Goal: Task Accomplishment & Management: Complete application form

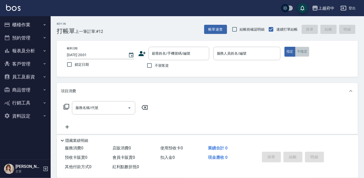
click at [304, 53] on button "不指定" at bounding box center [302, 52] width 14 height 10
click at [165, 52] on div "顧客姓名/手機號碼/編號 顧客姓名/手機號碼/編號" at bounding box center [178, 53] width 61 height 13
click at [142, 54] on icon at bounding box center [141, 53] width 7 height 5
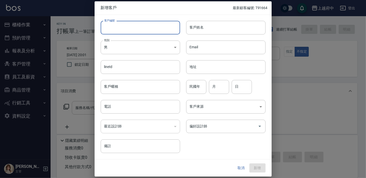
click at [131, 30] on input "客戶編號" at bounding box center [140, 28] width 79 height 14
type input "0968287757"
click at [221, 28] on input "客戶姓名" at bounding box center [225, 28] width 79 height 14
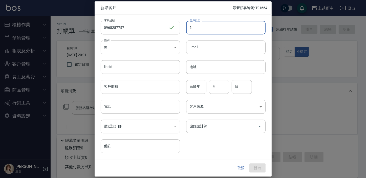
type input "5"
click at [196, 29] on input "張凱恩" at bounding box center [225, 28] width 79 height 14
type input "張愷恩"
click at [163, 45] on body "上越府中 登出 櫃檯作業 打帳單 帳單列表 掛單列表 營業儀表板 現金收支登錄 材料自購登錄 每日結帳 排班表 現場電腦打卡 預約管理 預約管理 單日預約紀錄…" at bounding box center [183, 123] width 366 height 247
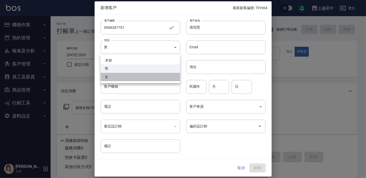
click at [106, 78] on li "女" at bounding box center [140, 77] width 79 height 8
type input "FEMALE"
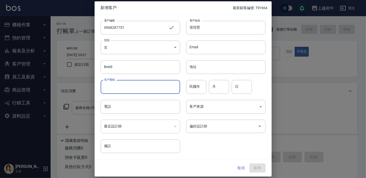
click at [113, 89] on input "客戶暱稱" at bounding box center [140, 87] width 79 height 14
click at [103, 106] on input "電話" at bounding box center [140, 107] width 79 height 14
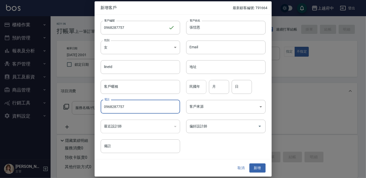
type input "0968287757"
click at [193, 88] on input "民國年" at bounding box center [196, 87] width 20 height 14
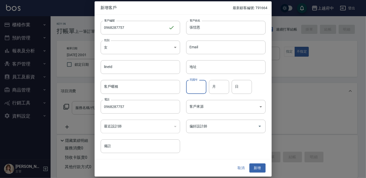
click at [263, 81] on div "民國年 民國年 月 月 日 日" at bounding box center [223, 84] width 86 height 20
click at [253, 166] on button "新增" at bounding box center [258, 167] width 16 height 9
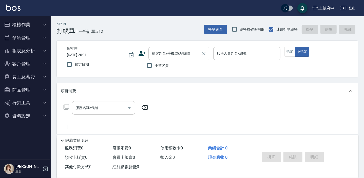
click at [170, 54] on input "顧客姓名/手機號碼/編號" at bounding box center [175, 53] width 49 height 9
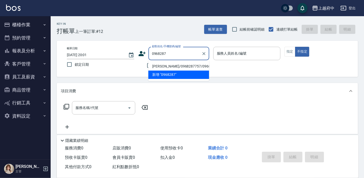
click at [170, 67] on li "張愷恩/0968287757/0968287757" at bounding box center [178, 66] width 61 height 8
type input "張愷恩/0968287757/0968287757"
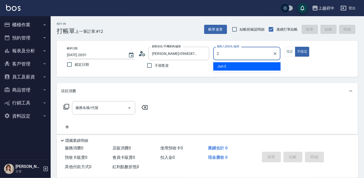
type input "Jun-2"
type button "false"
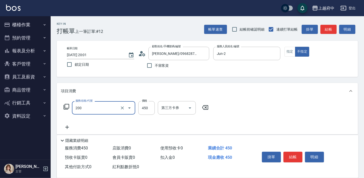
type input "有機洗髮(200)"
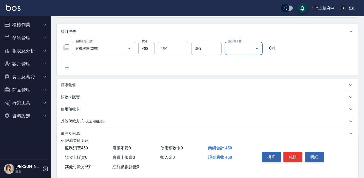
scroll to position [69, 0]
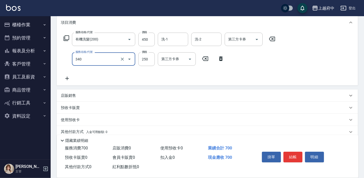
type input "剪髮(340)"
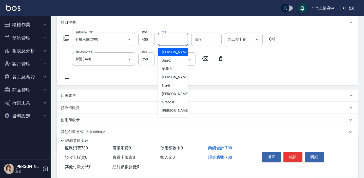
click at [167, 38] on input "洗-1" at bounding box center [173, 39] width 26 height 9
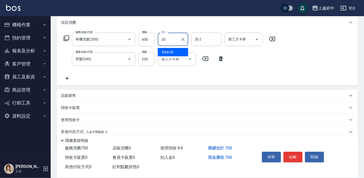
type input "Kimi-20"
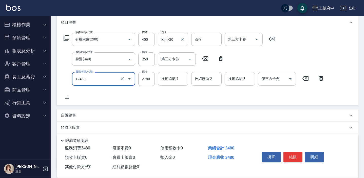
type input "燙髮L(12403)"
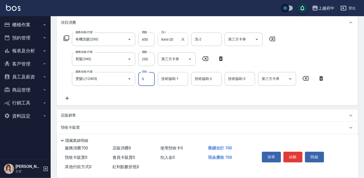
scroll to position [0, 0]
type input "0"
click at [305, 79] on icon at bounding box center [305, 78] width 6 height 5
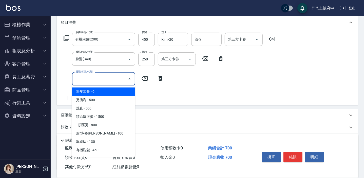
click at [89, 78] on input "服務名稱/代號" at bounding box center [99, 78] width 51 height 9
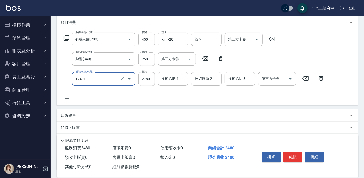
type input "燙髮M(12401)"
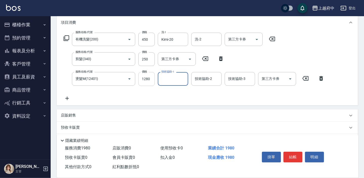
click at [149, 75] on input "1280" at bounding box center [146, 79] width 16 height 14
type input "208"
type input "Kimi-20"
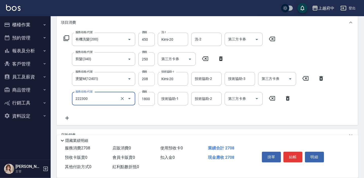
type input "結構三段式(222300)"
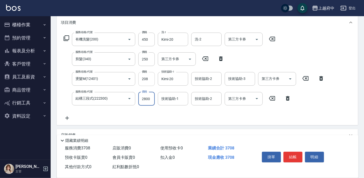
type input "2800"
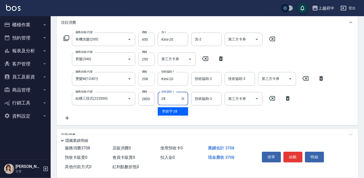
type input "李鎮宇-28"
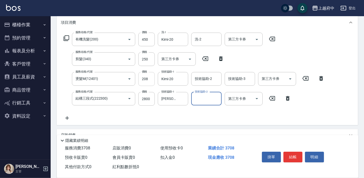
click at [149, 77] on input "208" at bounding box center [146, 79] width 16 height 14
click at [148, 78] on input "208" at bounding box center [146, 79] width 16 height 14
type input "2080"
click at [200, 120] on div "服務名稱/代號 有機洗髮(200) 服務名稱/代號 價格 450 價格 洗-1 Kimi-20 洗-1 洗-2 洗-2 第三方卡券 第三方卡券 服務名稱/代號…" at bounding box center [194, 77] width 266 height 89
click at [197, 115] on div "服務名稱/代號 有機洗髮(200) 服務名稱/代號 價格 450 價格 洗-1 Kimi-20 洗-1 洗-2 洗-2 第三方卡券 第三方卡券 服務名稱/代號…" at bounding box center [194, 77] width 266 height 89
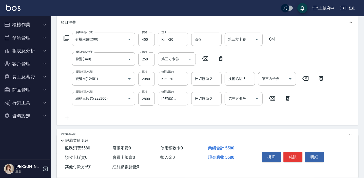
click at [198, 115] on div "服務名稱/代號 有機洗髮(200) 服務名稱/代號 價格 450 價格 洗-1 Kimi-20 洗-1 洗-2 洗-2 第三方卡券 第三方卡券 服務名稱/代號…" at bounding box center [194, 77] width 266 height 89
click at [292, 155] on button "結帳" at bounding box center [292, 157] width 19 height 11
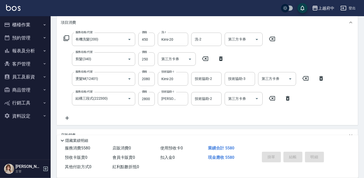
type input "2025/09/22 20:06"
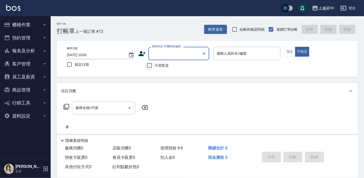
click at [147, 65] on input "不留客資" at bounding box center [149, 65] width 11 height 11
checkbox input "true"
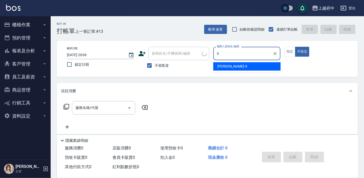
type input "David-9"
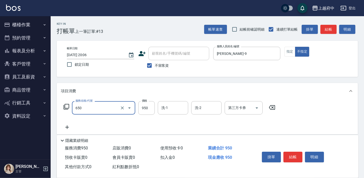
type input "SPA精油洗髮(650)"
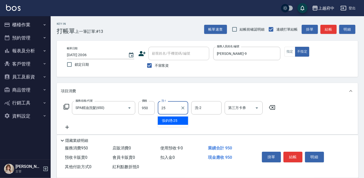
type input "張鈞琇-25"
click at [308, 126] on div "服務名稱/代號 SPA精油洗髮(650) 服務名稱/代號 價格 950 價格 洗-1 張鈞琇-25 洗-1 洗-2 洗-2 第三方卡券 第三方卡券" at bounding box center [207, 116] width 301 height 35
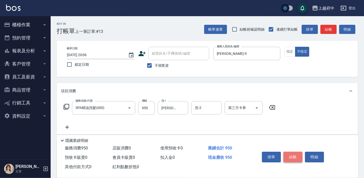
click at [291, 155] on button "結帳" at bounding box center [292, 157] width 19 height 11
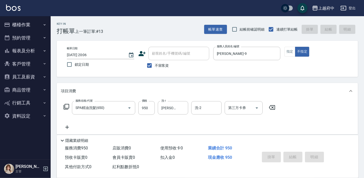
type input "2025/09/22 20:08"
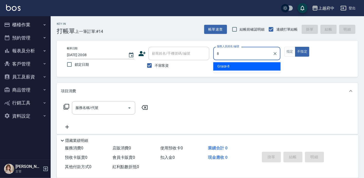
type input "Grace-8"
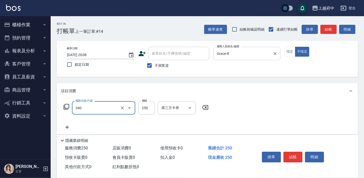
type input "剪髮(340)"
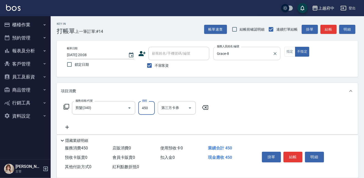
type input "450"
click at [236, 116] on div "服務名稱/代號 剪髮(340) 服務名稱/代號 價格 450 價格 第三方卡券 第三方卡券" at bounding box center [207, 116] width 301 height 35
click at [291, 157] on button "結帳" at bounding box center [292, 157] width 19 height 11
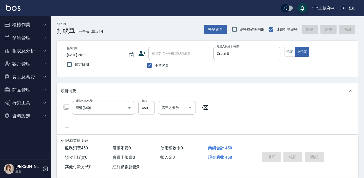
type input "2025/09/22 20:09"
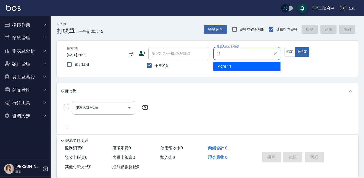
type input "Mona-11"
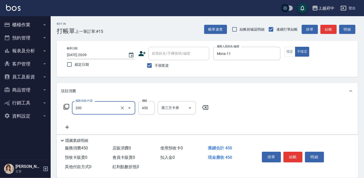
type input "有機洗髮(200)"
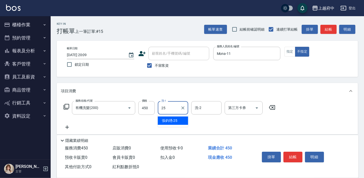
type input "張鈞琇-25"
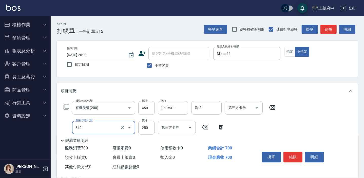
type input "剪髮(340)"
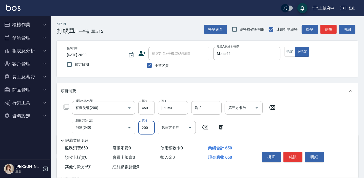
type input "200"
click at [255, 129] on div "服務名稱/代號 有機洗髮(200) 服務名稱/代號 價格 450 價格 洗-1 張鈞琇-25 洗-1 洗-2 洗-2 第三方卡券 第三方卡券 服務名稱/代號 …" at bounding box center [169, 125] width 217 height 49
click at [296, 157] on button "結帳" at bounding box center [292, 157] width 19 height 11
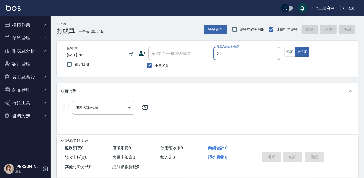
type input "Jun-2"
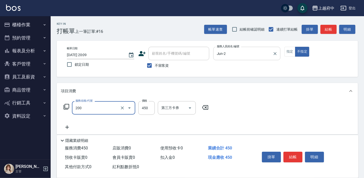
type input "有機洗髮(200)"
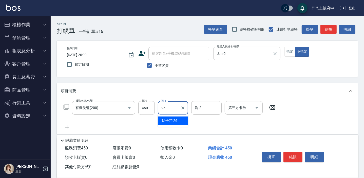
type input "邱子芹-26"
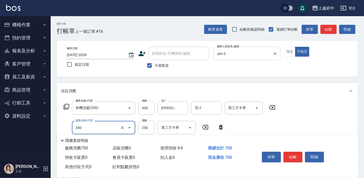
type input "剪髮(340)"
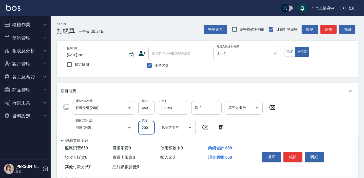
type input "200"
click at [262, 125] on div "服務名稱/代號 有機洗髮(200) 服務名稱/代號 價格 450 價格 洗-1 邱子芹-26 洗-1 洗-2 洗-2 第三方卡券 第三方卡券 服務名稱/代號 …" at bounding box center [169, 125] width 217 height 49
click at [292, 158] on button "結帳" at bounding box center [292, 157] width 19 height 11
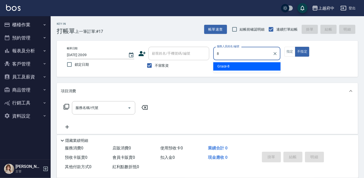
type input "Grace-8"
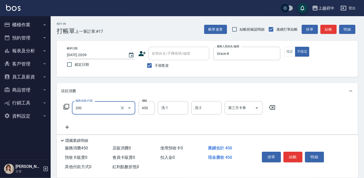
type input "有機洗髮(200)"
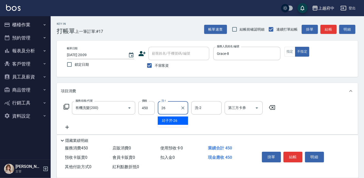
type input "邱子芹-26"
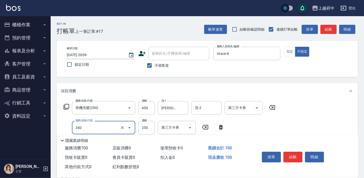
type input "剪髮(340)"
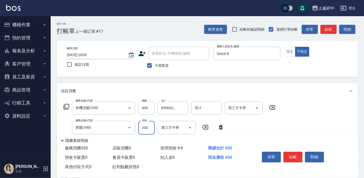
type input "200"
click at [256, 128] on div "服務名稱/代號 有機洗髮(200) 服務名稱/代號 價格 450 價格 洗-1 邱子芹-26 洗-1 洗-2 洗-2 第三方卡券 第三方卡券 服務名稱/代號 …" at bounding box center [169, 125] width 217 height 49
click at [287, 155] on button "結帳" at bounding box center [292, 157] width 19 height 11
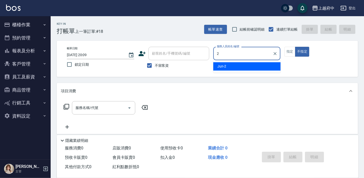
type input "Jun-2"
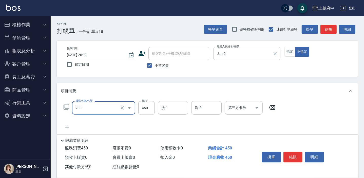
type input "有機洗髮(200)"
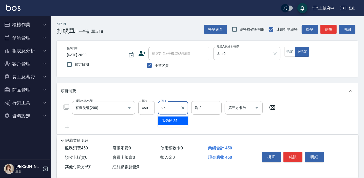
type input "張鈞琇-25"
click at [227, 127] on div "服務名稱/代號 有機洗髮(200) 服務名稱/代號 價格 450 價格 洗-1 張鈞琇-25 洗-1 洗-2 洗-2 第三方卡券 第三方卡券" at bounding box center [169, 115] width 217 height 29
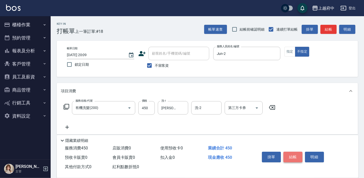
click at [296, 155] on button "結帳" at bounding box center [292, 157] width 19 height 11
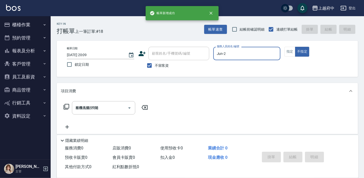
type input "2025/09/22 20:10"
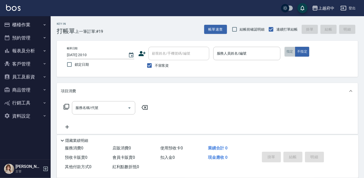
click at [289, 53] on button "指定" at bounding box center [289, 52] width 11 height 10
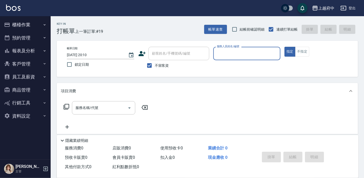
click at [22, 65] on button "客戶管理" at bounding box center [25, 63] width 47 height 13
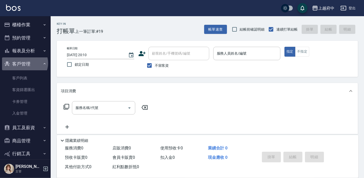
click at [24, 63] on button "客戶管理" at bounding box center [25, 63] width 47 height 13
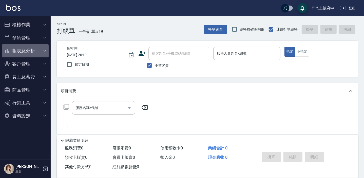
click at [32, 49] on button "報表及分析" at bounding box center [25, 50] width 47 height 13
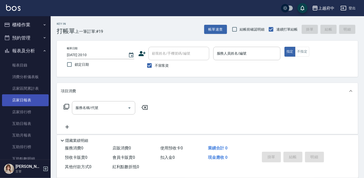
click at [23, 102] on link "店家日報表" at bounding box center [25, 100] width 47 height 12
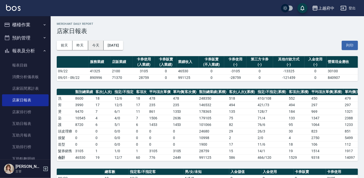
click at [97, 44] on button "今天" at bounding box center [96, 45] width 16 height 9
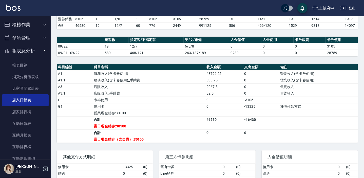
scroll to position [86, 0]
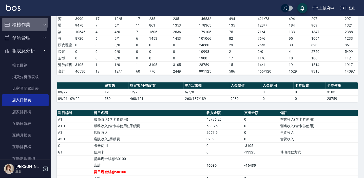
click at [22, 22] on button "櫃檯作業" at bounding box center [25, 24] width 47 height 13
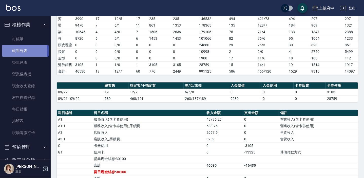
click at [20, 52] on link "帳單列表" at bounding box center [25, 51] width 47 height 12
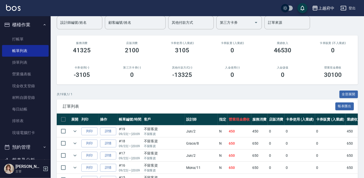
scroll to position [46, 0]
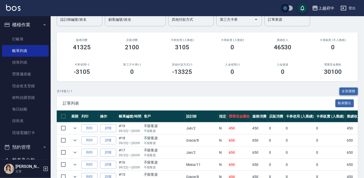
click at [345, 91] on button "全部展開" at bounding box center [348, 92] width 19 height 8
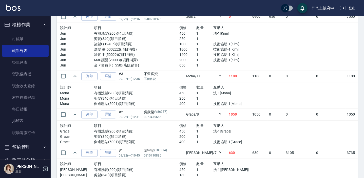
scroll to position [782, 0]
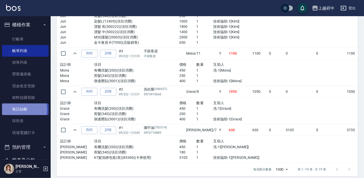
click at [16, 110] on link "每日結帳" at bounding box center [25, 110] width 47 height 12
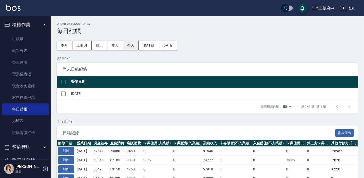
click at [134, 43] on button "今天" at bounding box center [131, 45] width 16 height 9
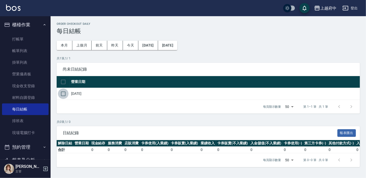
click at [64, 95] on input "checkbox" at bounding box center [63, 94] width 11 height 11
checkbox input "true"
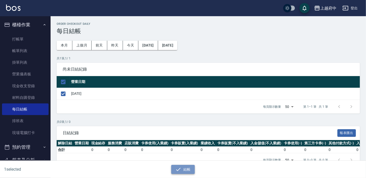
click at [188, 171] on button "結帳" at bounding box center [183, 169] width 24 height 9
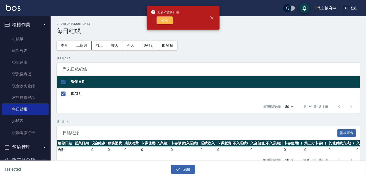
click at [163, 20] on button "確定" at bounding box center [165, 20] width 16 height 8
checkbox input "false"
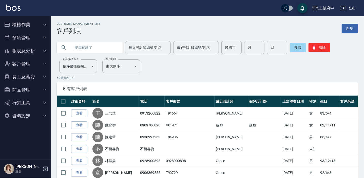
click at [82, 45] on input "text" at bounding box center [95, 48] width 48 height 14
type input "72904"
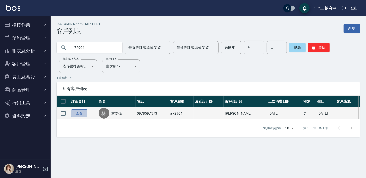
click at [77, 112] on link "查看" at bounding box center [79, 114] width 16 height 8
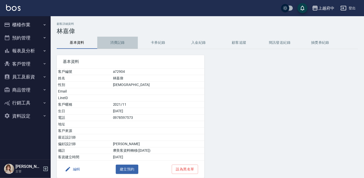
click at [120, 42] on button "消費記錄" at bounding box center [117, 43] width 40 height 12
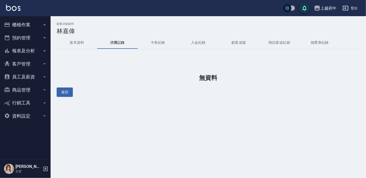
click at [85, 43] on button "基本資料" at bounding box center [77, 43] width 40 height 12
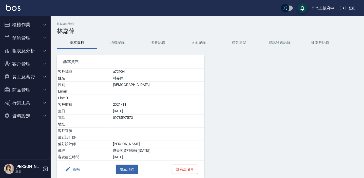
click at [18, 62] on button "客戶管理" at bounding box center [25, 63] width 47 height 13
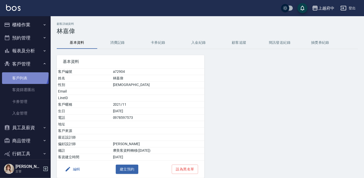
click at [19, 73] on link "客戶列表" at bounding box center [25, 78] width 47 height 12
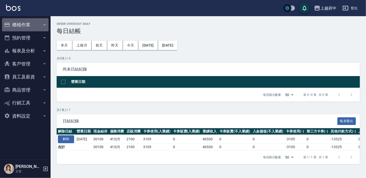
click at [21, 25] on button "櫃檯作業" at bounding box center [25, 24] width 47 height 13
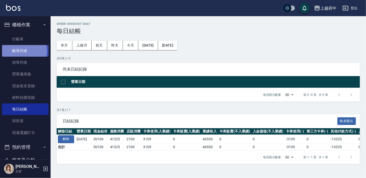
click at [23, 51] on link "帳單列表" at bounding box center [25, 51] width 47 height 12
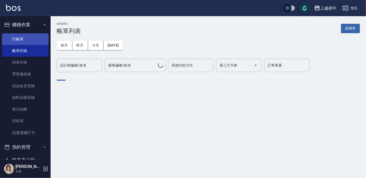
click at [17, 39] on link "打帳單" at bounding box center [25, 39] width 47 height 12
